Goal: Information Seeking & Learning: Learn about a topic

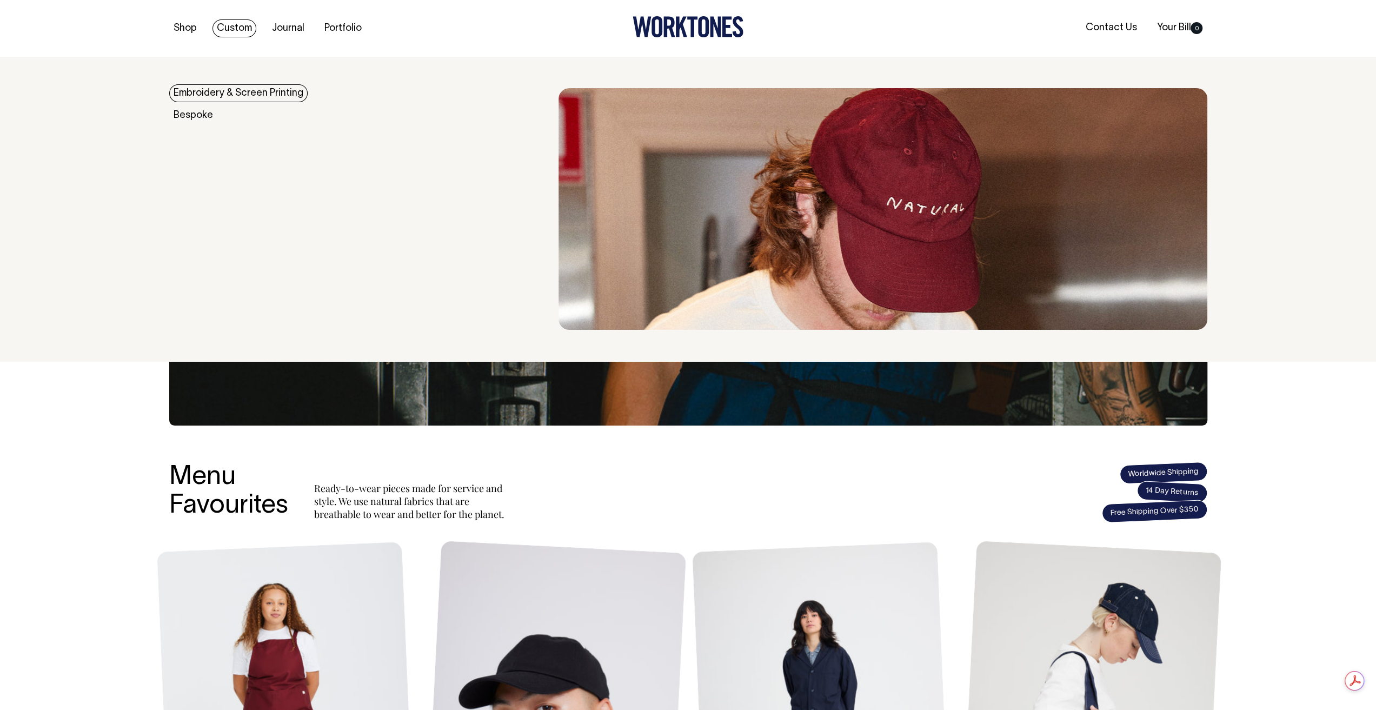
click at [237, 32] on link "Custom" at bounding box center [235, 28] width 44 height 18
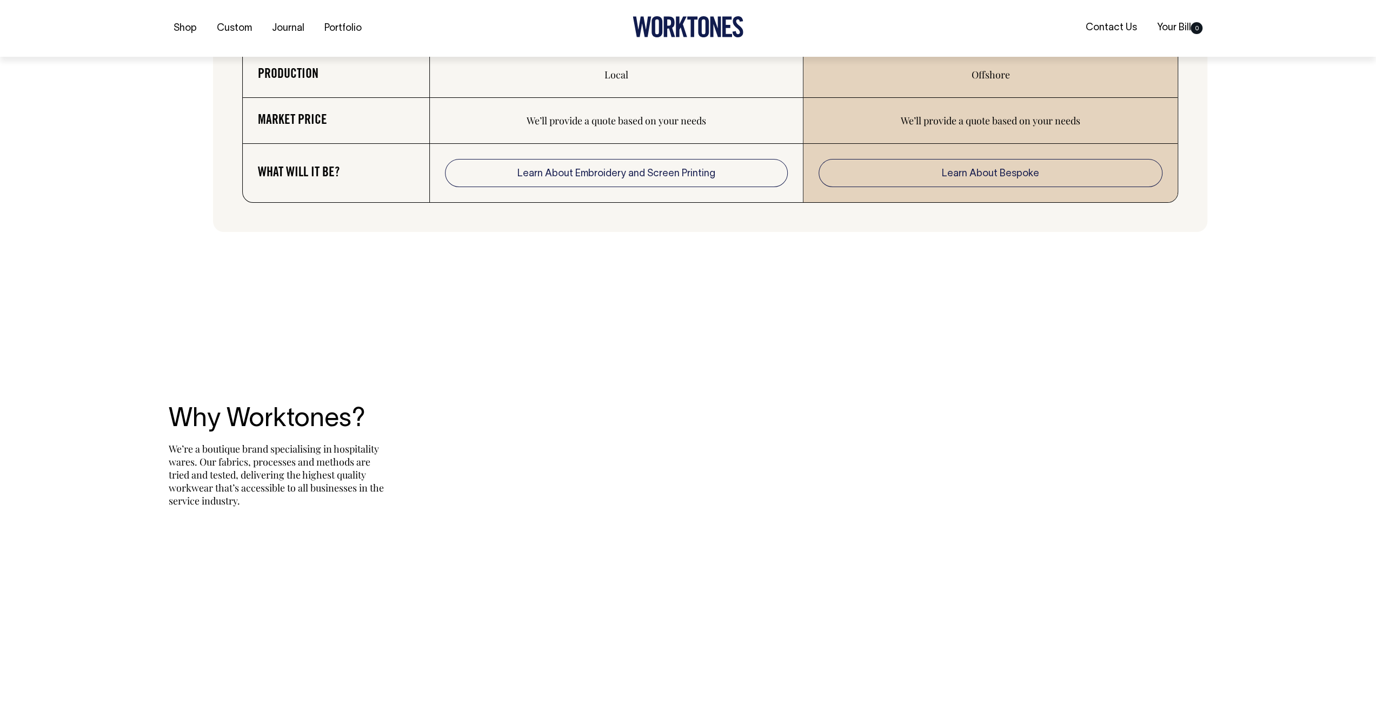
scroll to position [2109, 0]
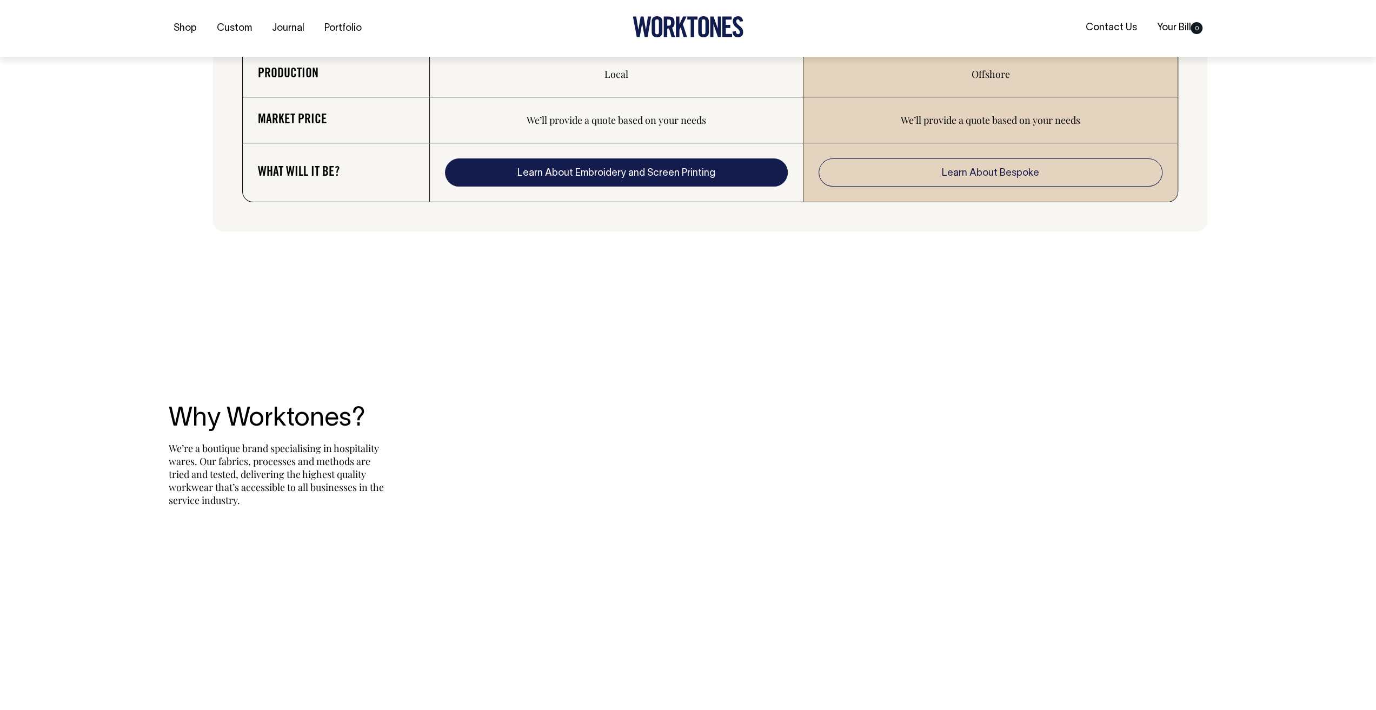
click at [517, 187] on link "Learn About Embroidery and Screen Printing" at bounding box center [616, 172] width 343 height 28
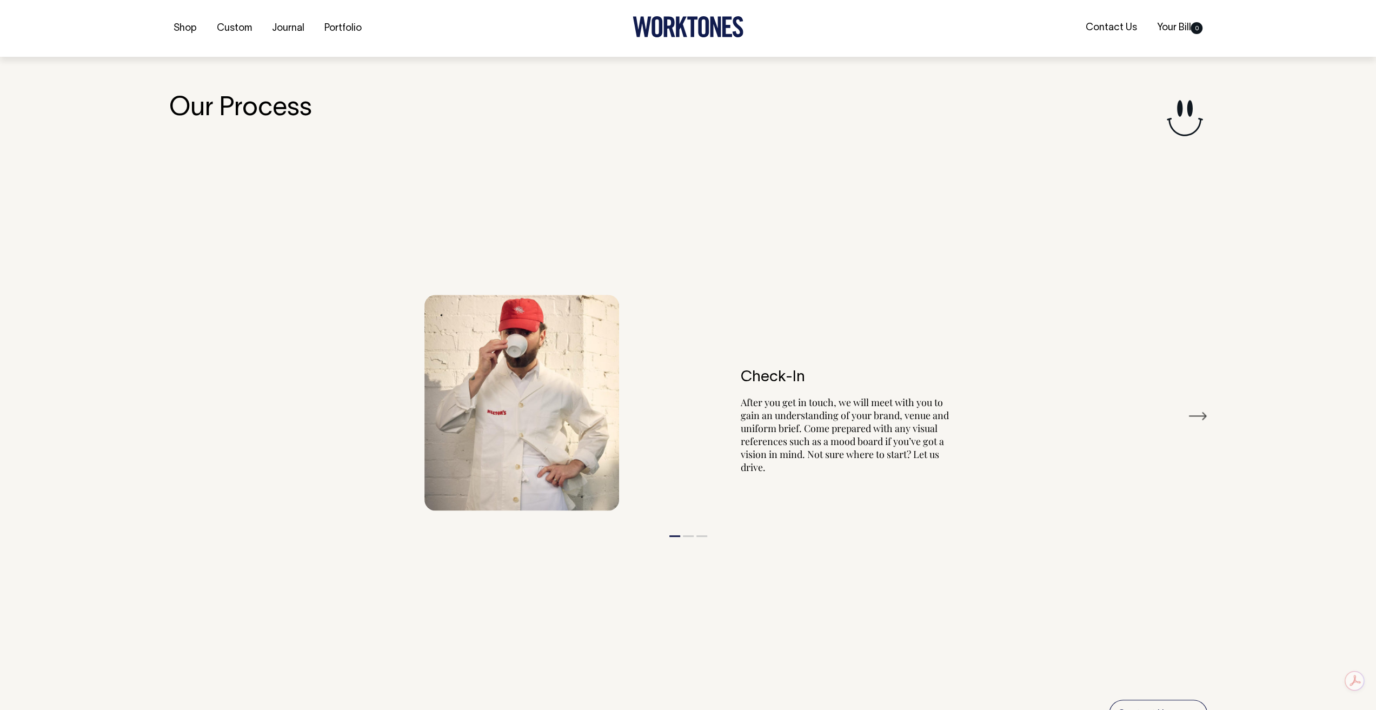
scroll to position [1237, 0]
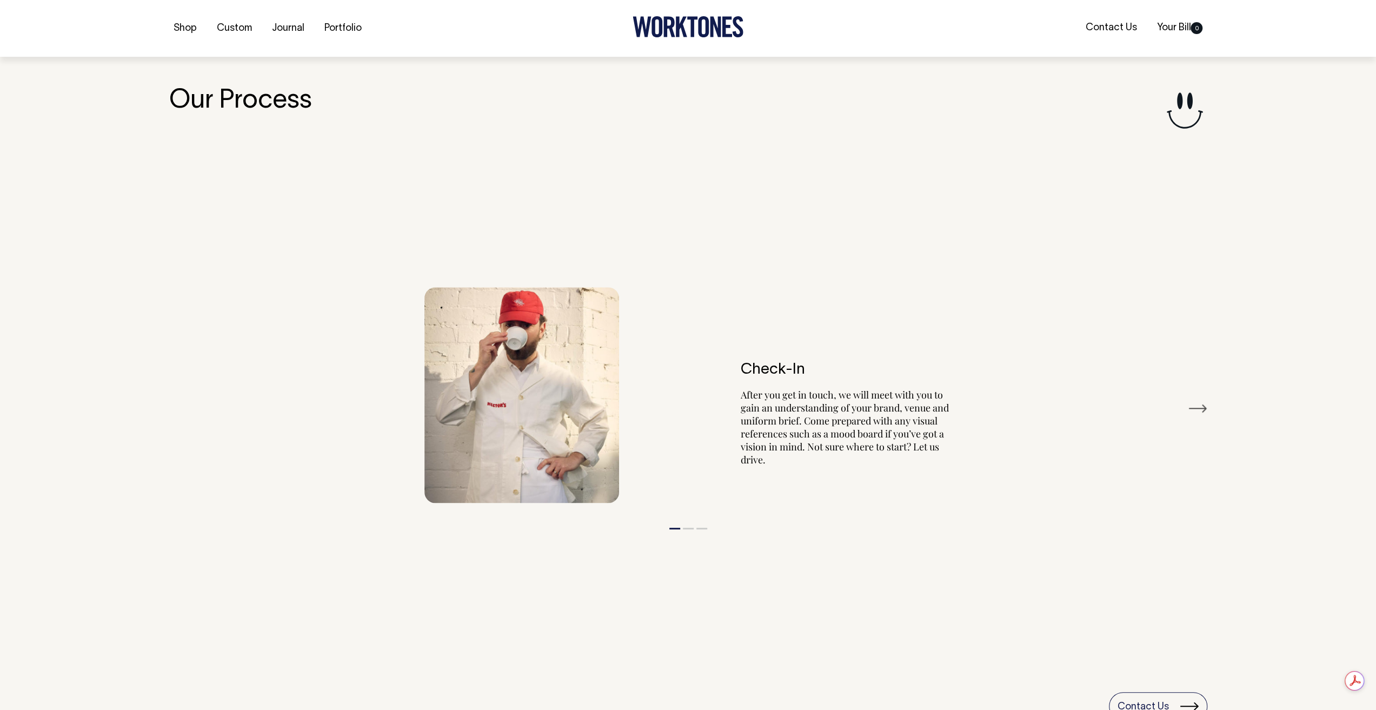
click at [1202, 410] on button "Next" at bounding box center [1197, 408] width 19 height 16
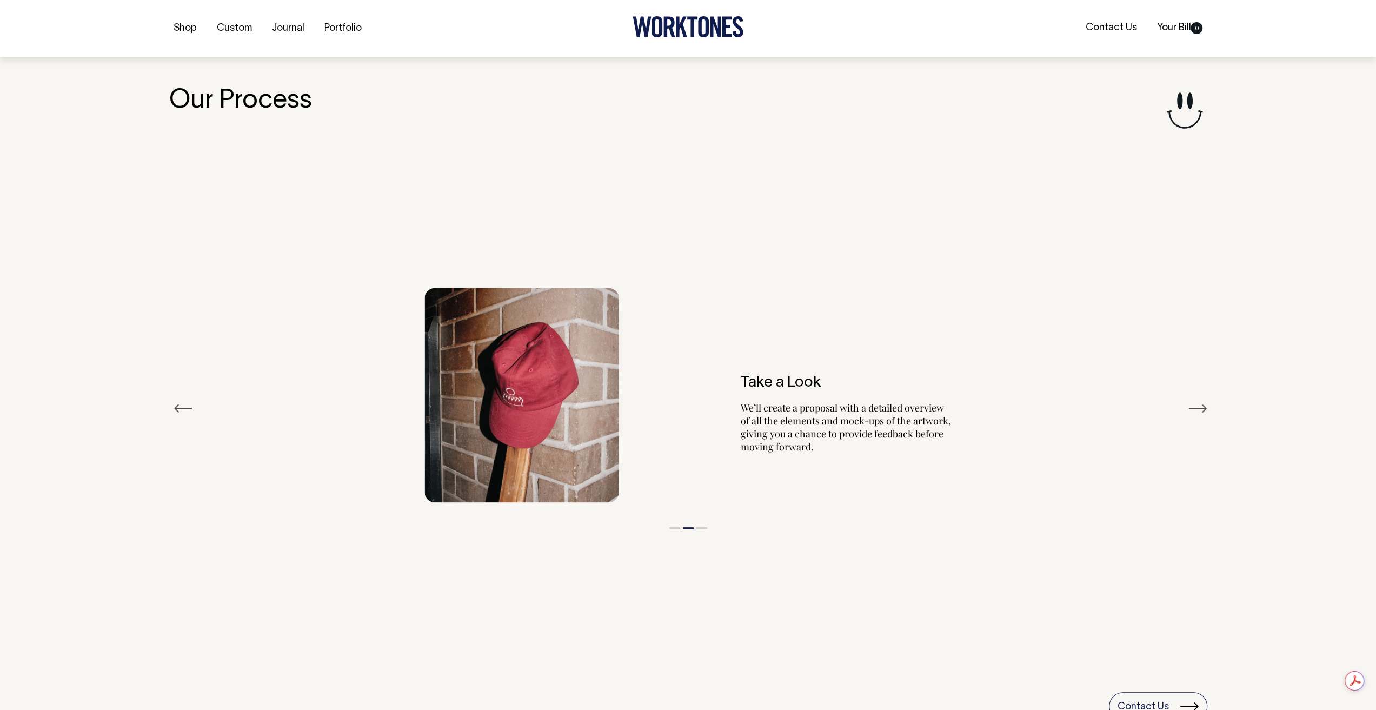
click at [1202, 410] on button "Next" at bounding box center [1197, 408] width 19 height 16
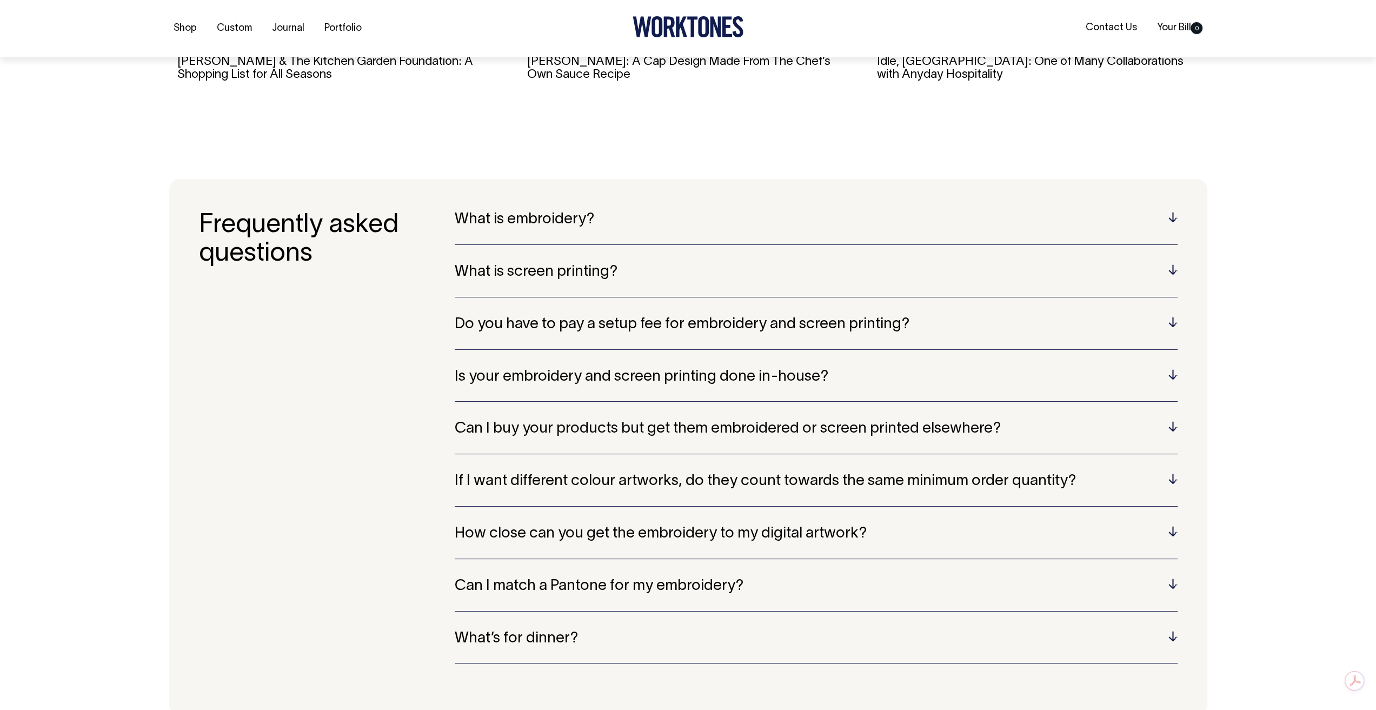
scroll to position [2373, 0]
click at [596, 220] on h5 "What is embroidery?" at bounding box center [816, 219] width 723 height 17
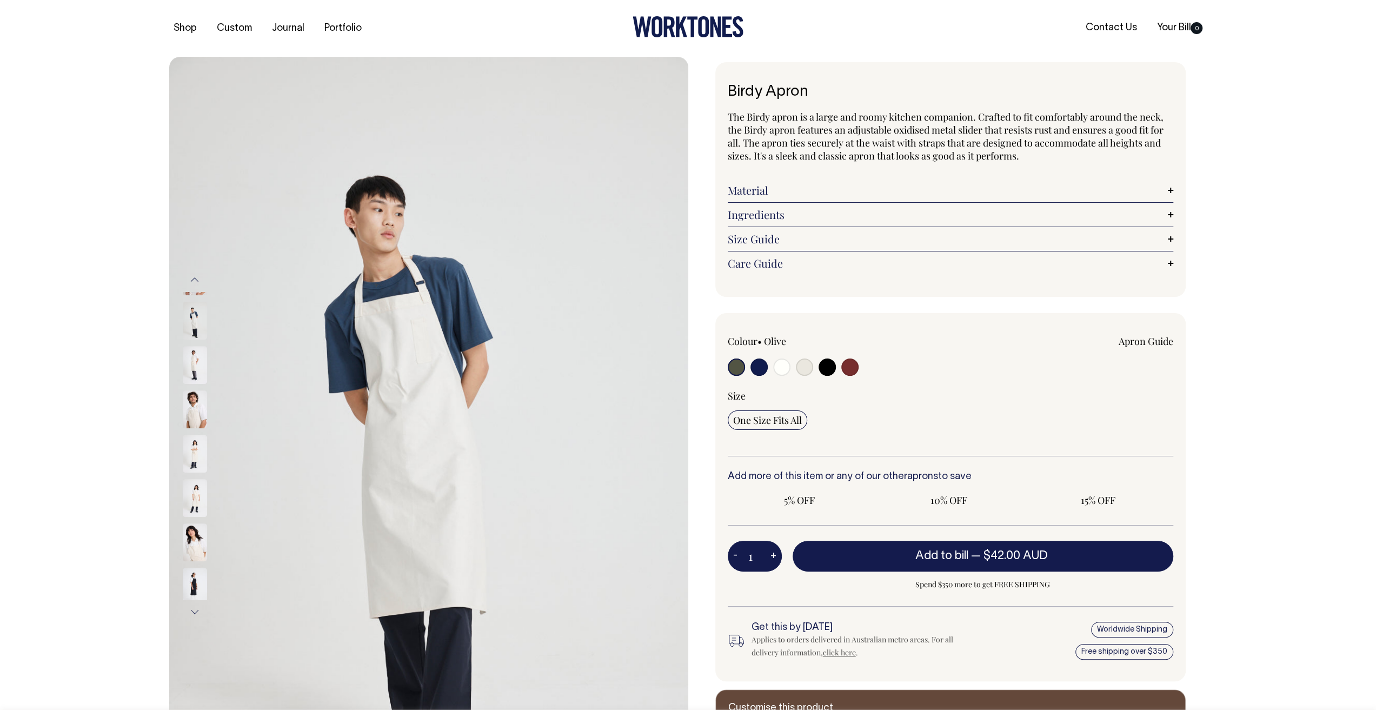
radio input "true"
select select "Natural"
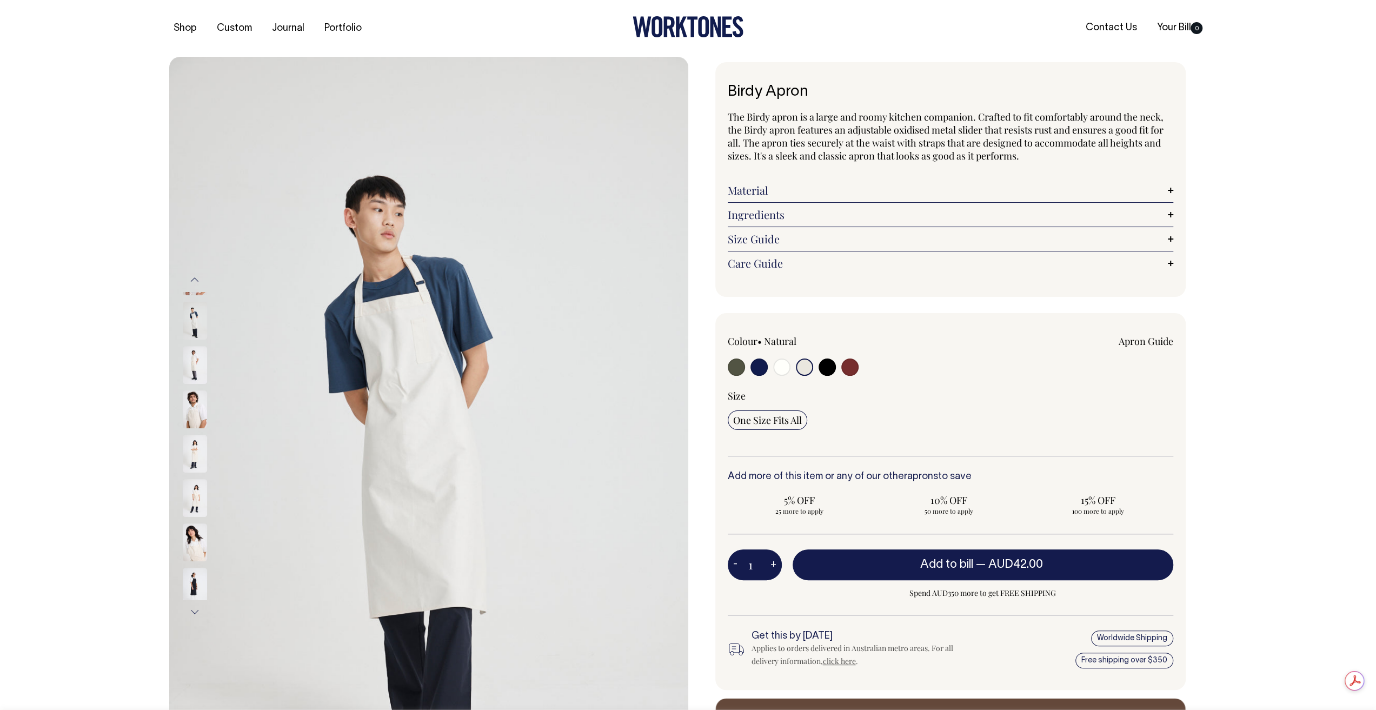
click at [826, 368] on input "radio" at bounding box center [827, 367] width 17 height 17
radio input "true"
select select "Black"
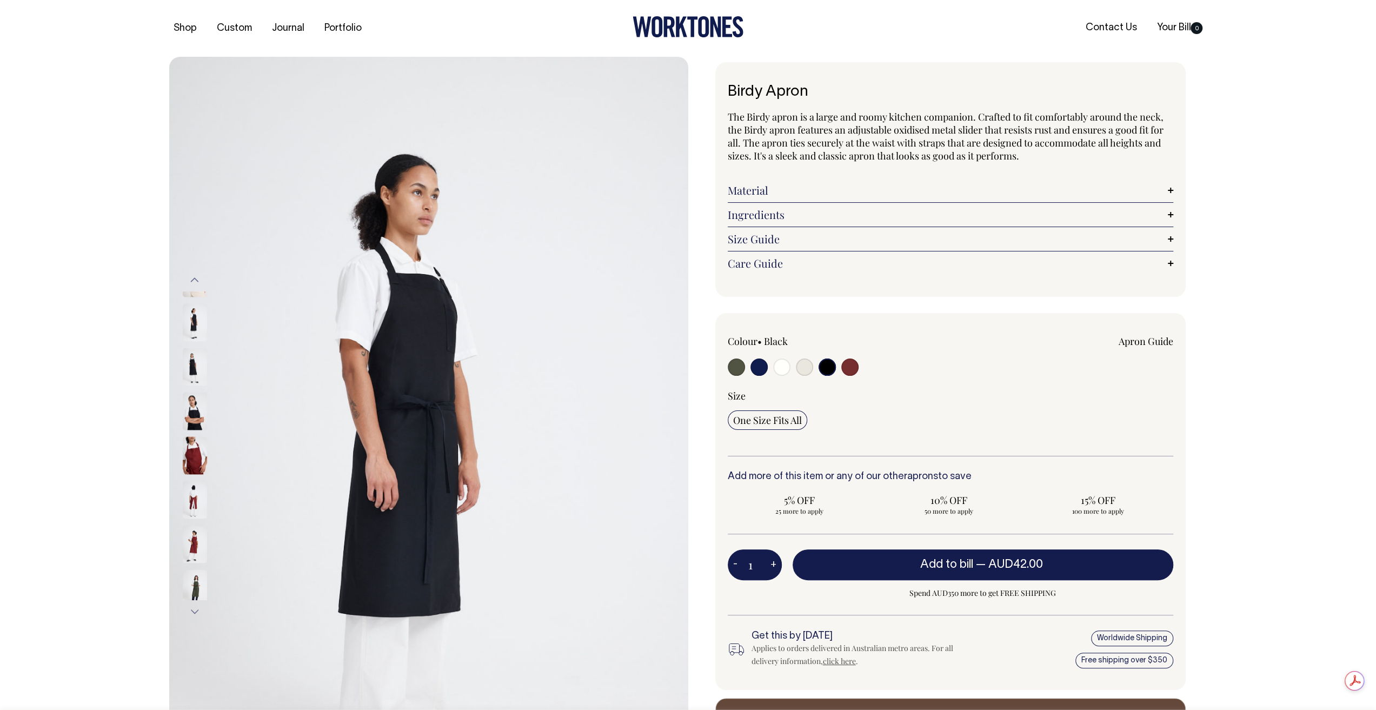
click at [196, 616] on button "Next" at bounding box center [195, 612] width 16 height 24
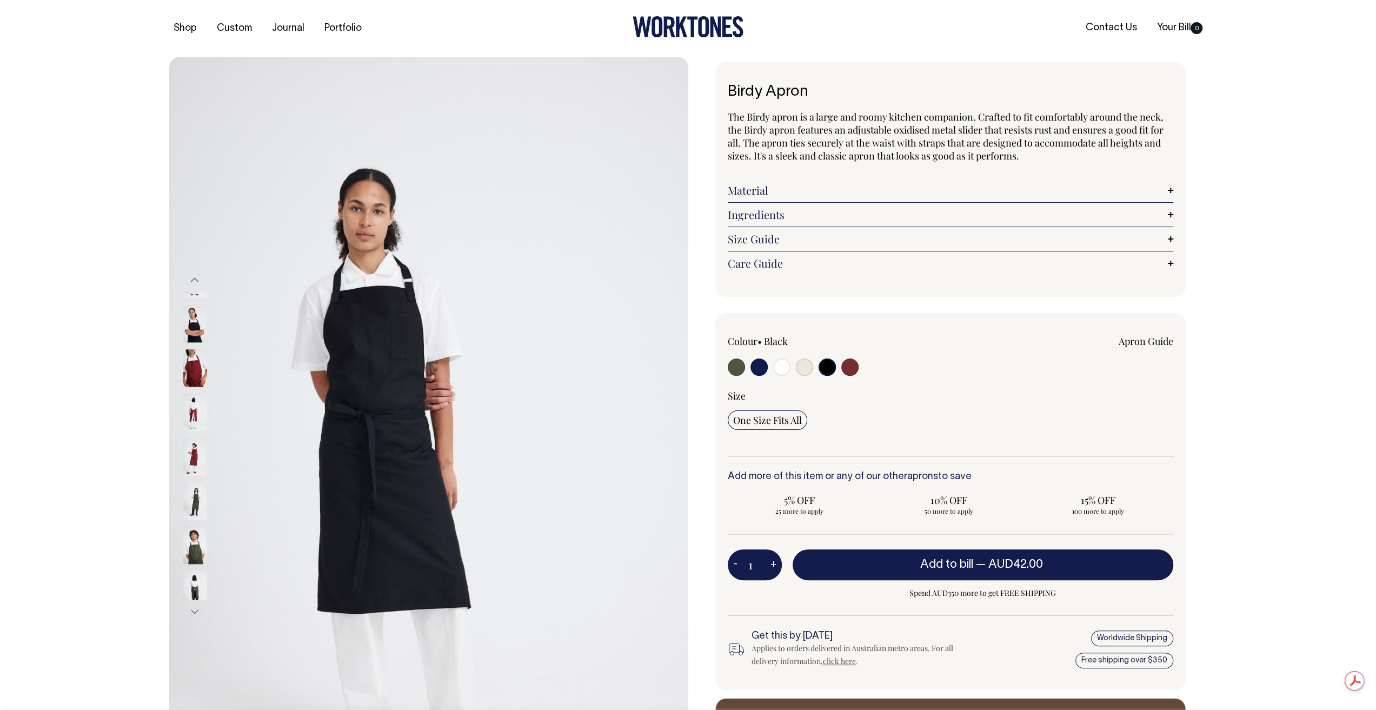
click at [196, 616] on button "Next" at bounding box center [195, 612] width 16 height 24
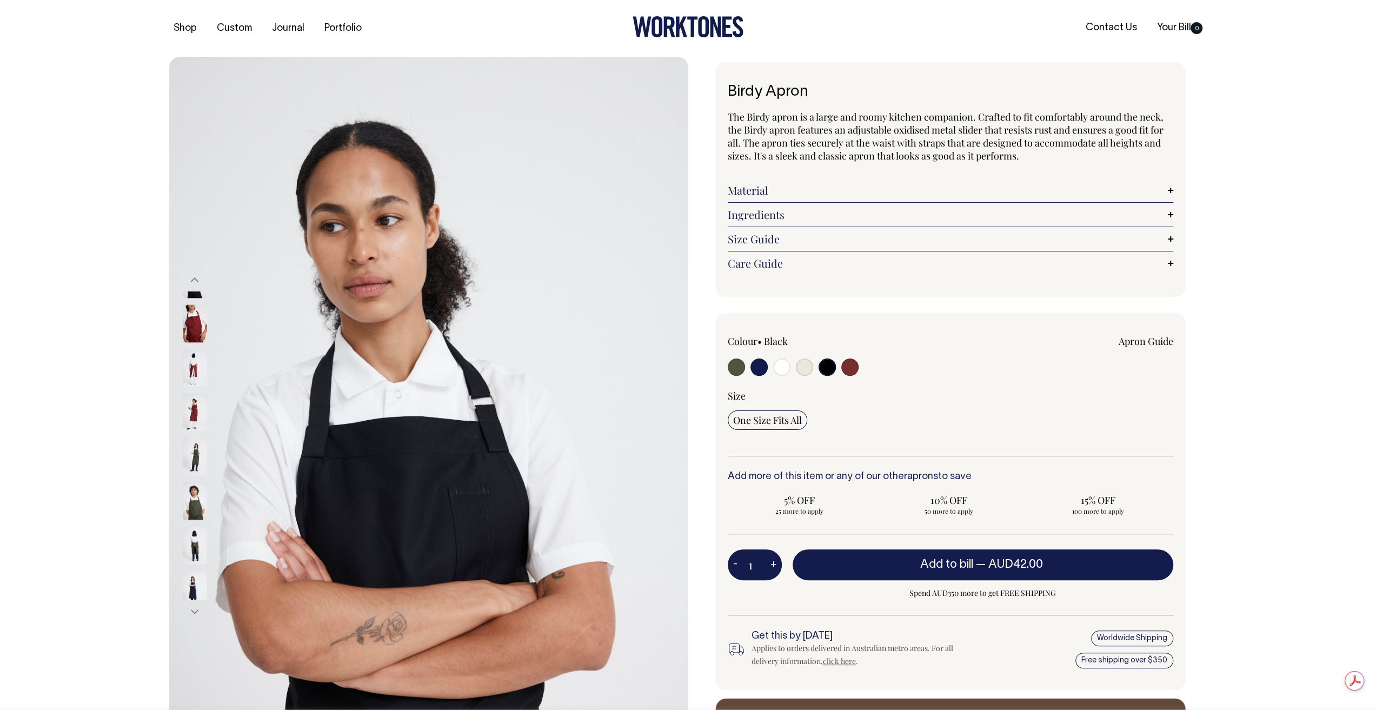
click at [196, 616] on button "Next" at bounding box center [195, 612] width 16 height 24
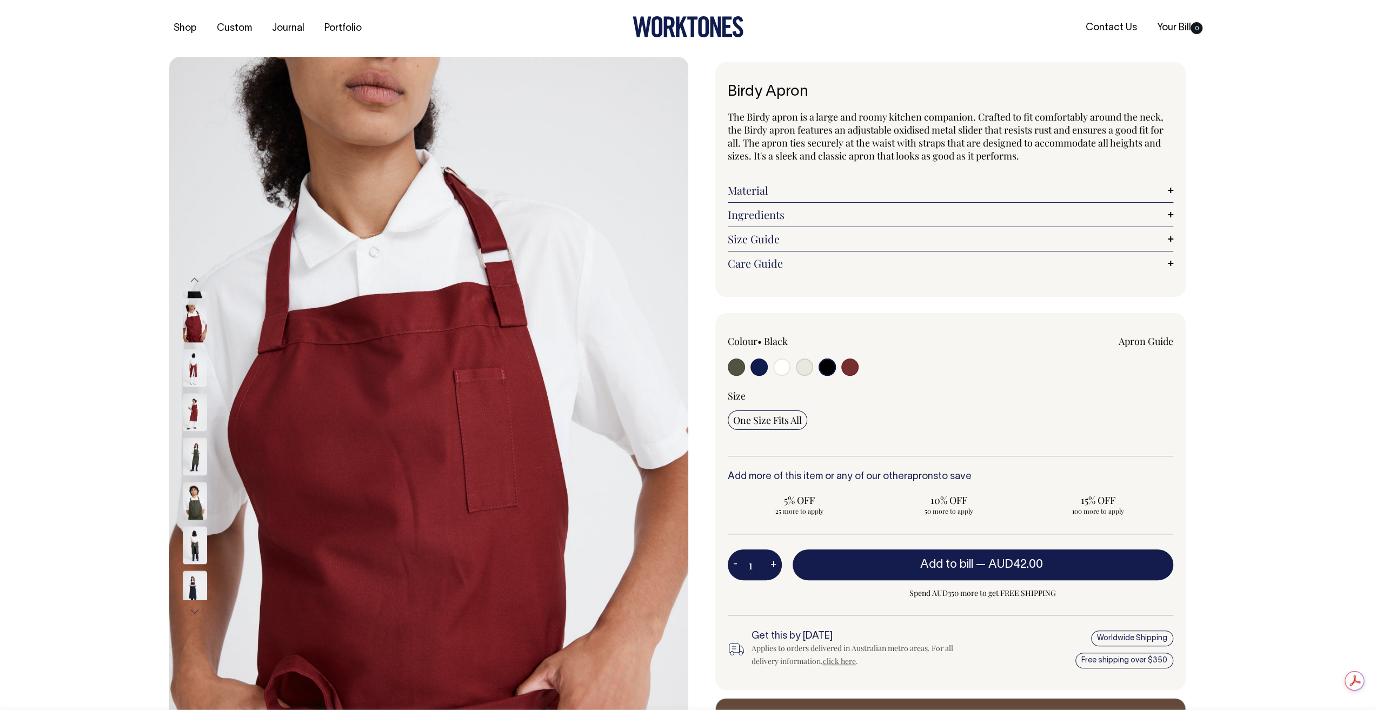
click at [196, 616] on button "Next" at bounding box center [195, 612] width 16 height 24
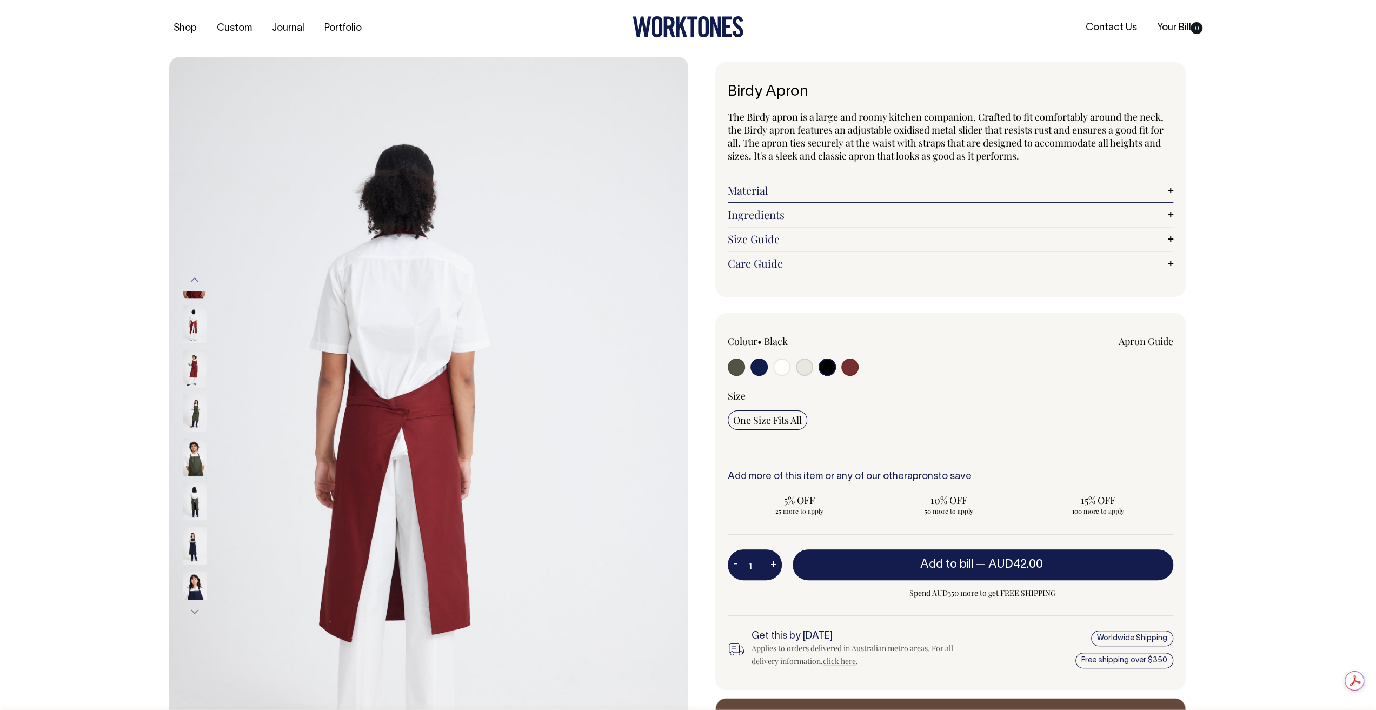
click at [196, 616] on button "Next" at bounding box center [195, 612] width 16 height 24
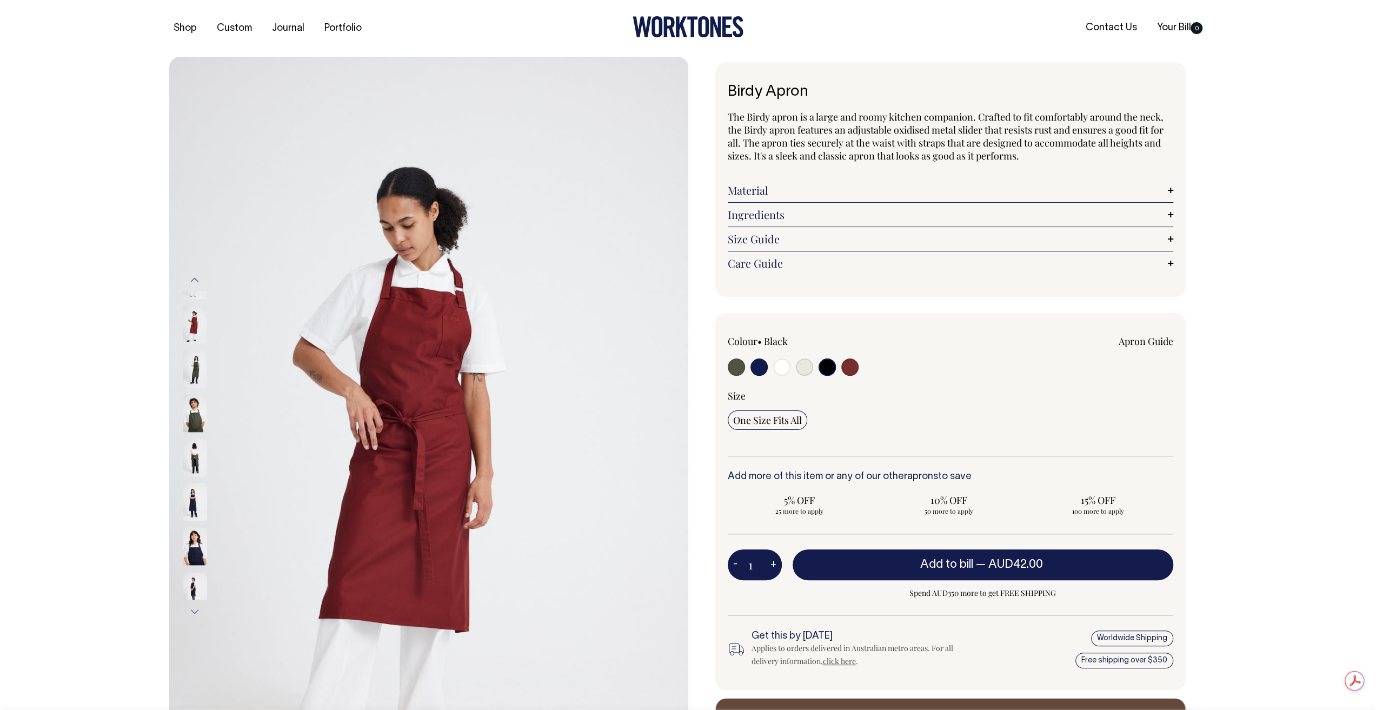
click at [196, 533] on img at bounding box center [195, 547] width 24 height 38
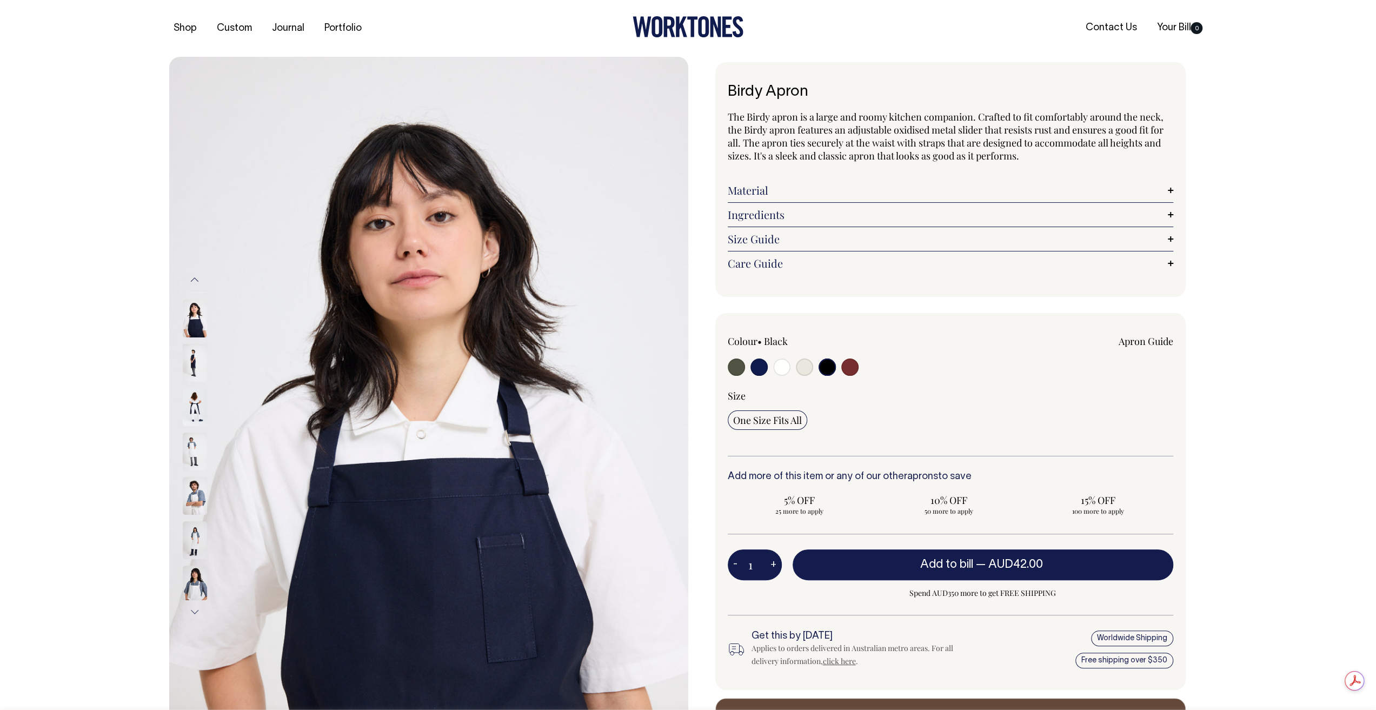
click at [824, 366] on input "radio" at bounding box center [827, 367] width 17 height 17
click at [821, 364] on input "radio" at bounding box center [827, 367] width 17 height 17
click at [825, 368] on input "radio" at bounding box center [827, 367] width 17 height 17
click at [803, 368] on input "radio" at bounding box center [804, 367] width 17 height 17
radio input "true"
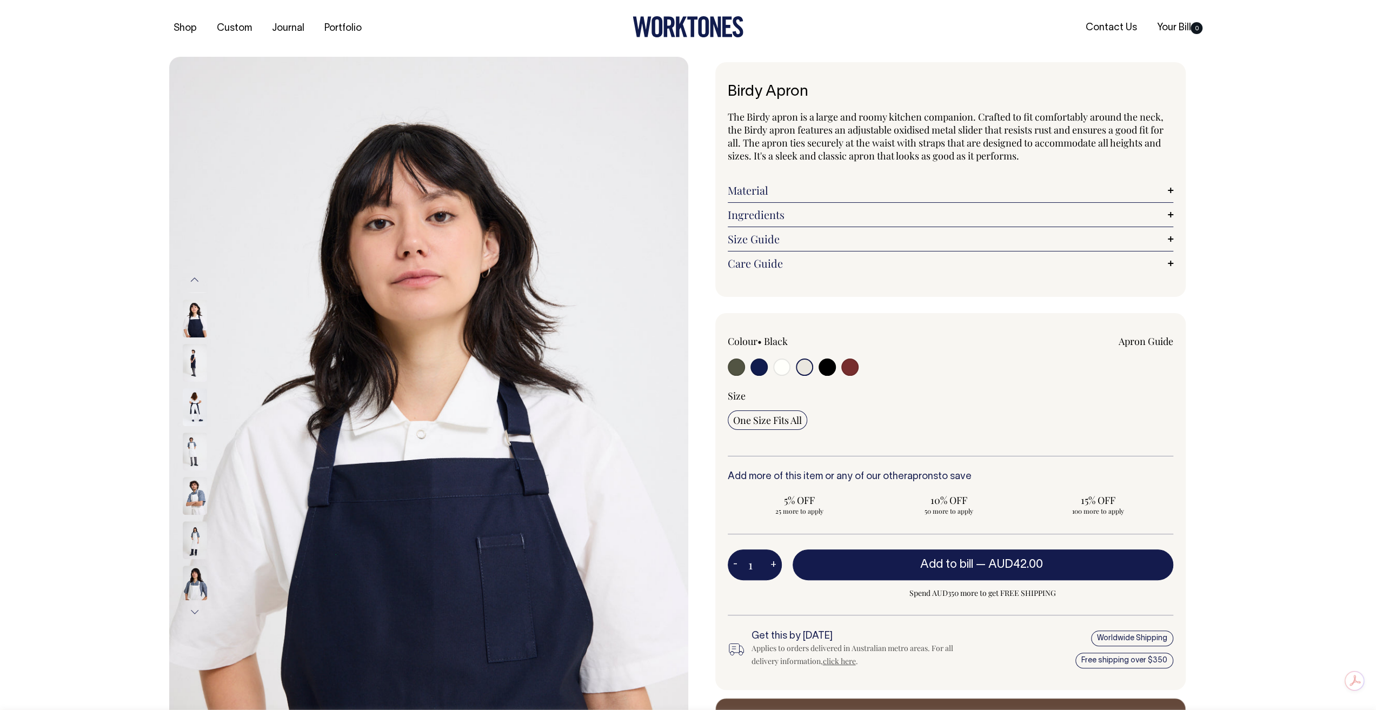
radio input "true"
select select "Natural"
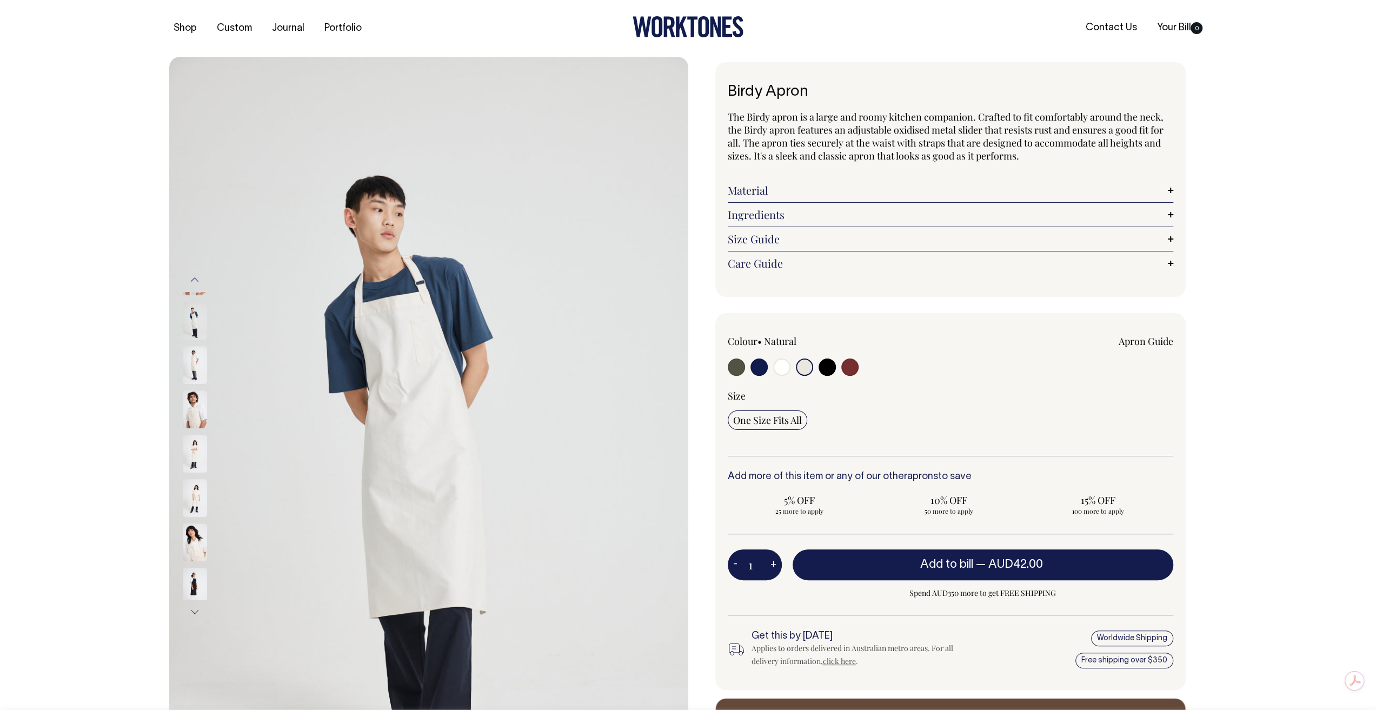
click at [822, 368] on input "radio" at bounding box center [827, 367] width 17 height 17
radio input "true"
select select "Black"
